Goal: Information Seeking & Learning: Learn about a topic

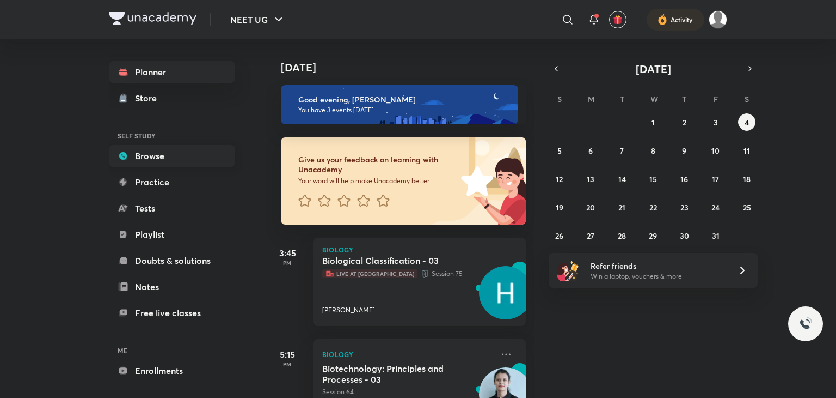
click at [138, 160] on link "Browse" at bounding box center [172, 156] width 126 height 22
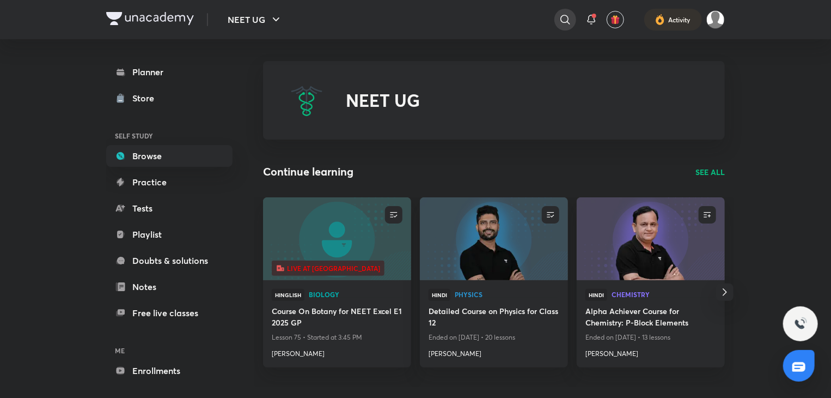
click at [566, 16] on icon at bounding box center [564, 19] width 9 height 9
click at [466, 16] on input "text" at bounding box center [493, 19] width 171 height 29
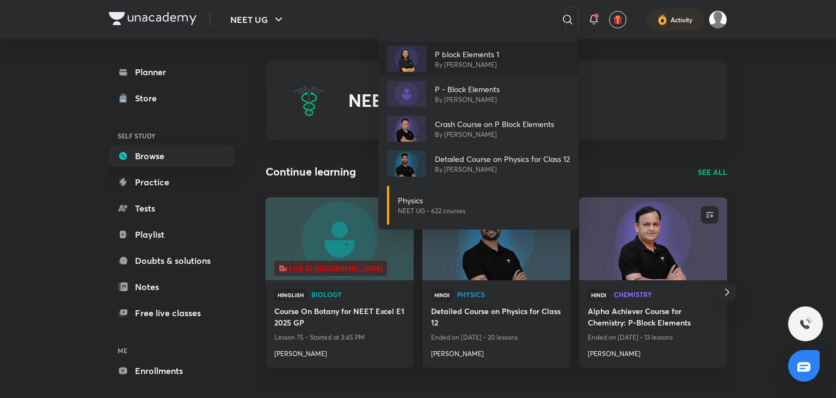
click at [468, 60] on p "By [PERSON_NAME]" at bounding box center [467, 65] width 64 height 10
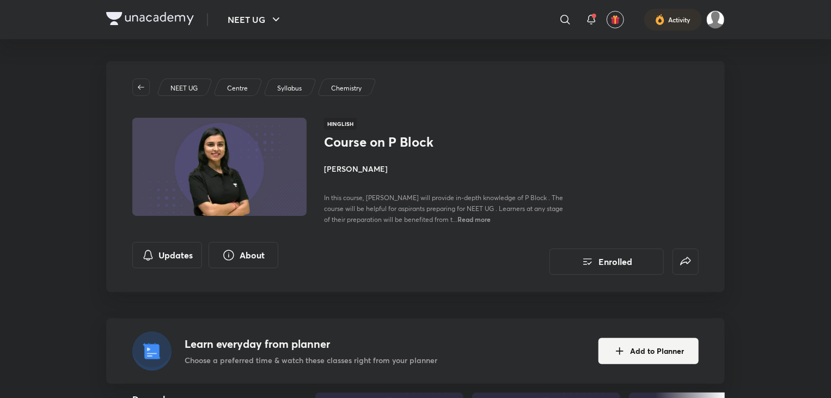
click at [225, 161] on img at bounding box center [220, 167] width 178 height 100
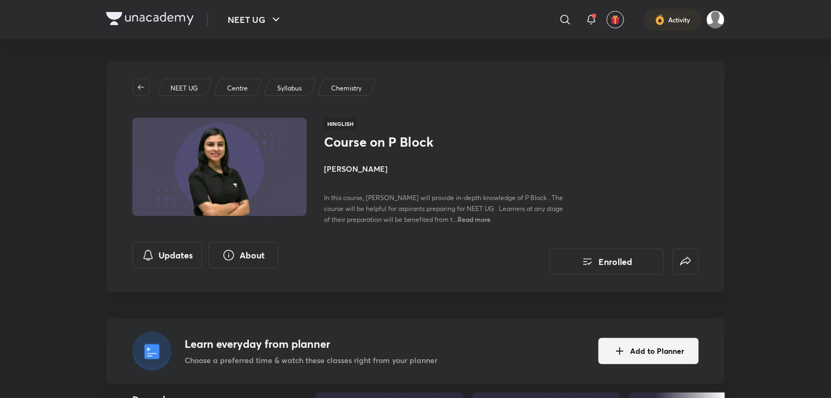
click at [148, 154] on img at bounding box center [220, 167] width 178 height 100
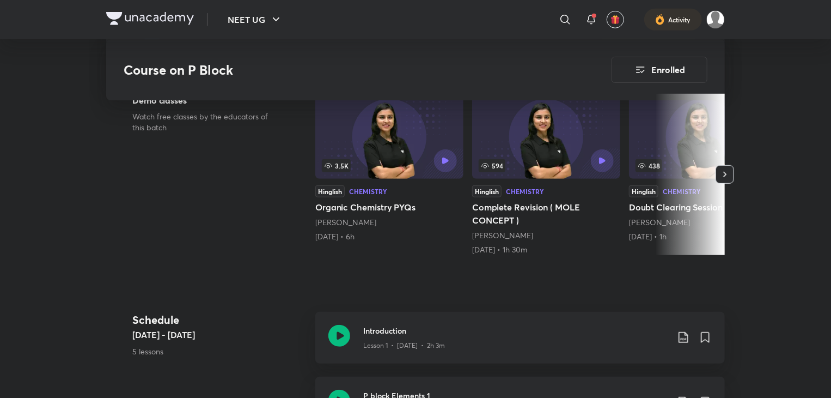
scroll to position [370, 0]
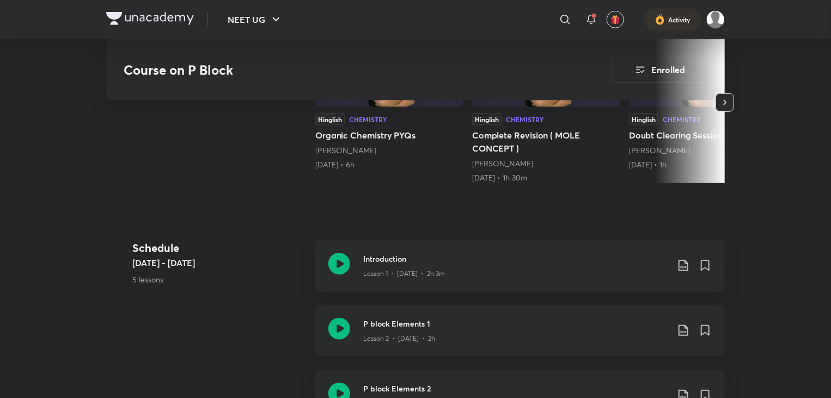
click at [464, 353] on div "P block Elements 1 Lesson 2 • [DATE] • 2h" at bounding box center [519, 330] width 409 height 52
